Goal: Task Accomplishment & Management: Manage account settings

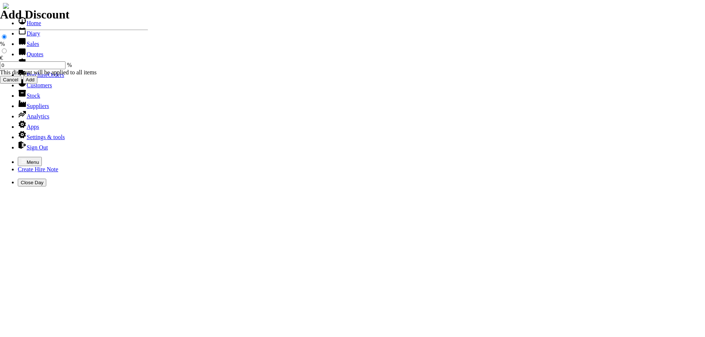
select select "HO"
click at [21, 158] on icon "button" at bounding box center [24, 161] width 6 height 6
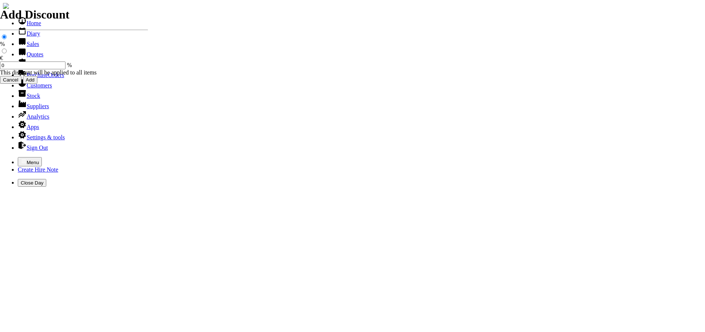
click at [31, 88] on link "Customers" at bounding box center [35, 85] width 34 height 6
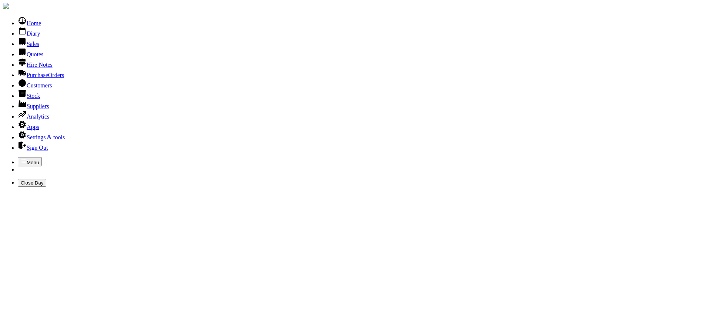
type input "AD"
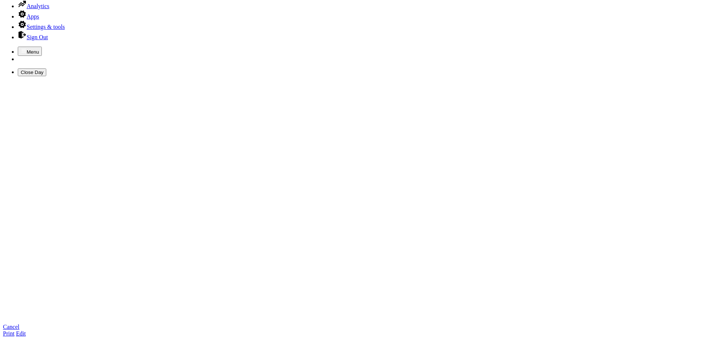
scroll to position [111, 0]
